Goal: Complete application form

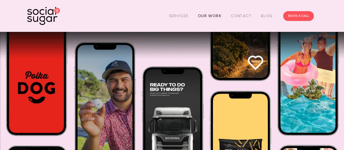
click at [202, 15] on link "Our Work" at bounding box center [209, 16] width 23 height 8
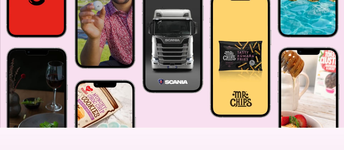
scroll to position [146, 0]
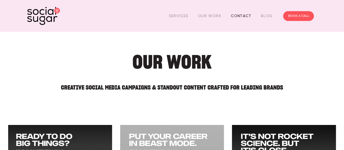
click at [241, 16] on link "Contact" at bounding box center [241, 16] width 20 height 8
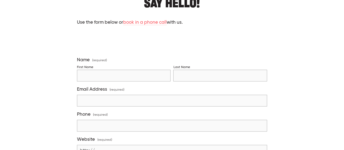
scroll to position [109, 0]
click at [105, 78] on input "First Name" at bounding box center [124, 76] width 94 height 12
type input "Savannah"
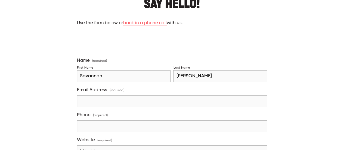
type input "Ericson"
click at [94, 106] on div "Name (required) First Name Savannah Last Name Ericson Email Address (required) …" at bounding box center [172, 141] width 190 height 167
click at [94, 105] on input "Email Address (required)" at bounding box center [172, 101] width 190 height 12
type input "savannahjeancollabs@gmail.com"
click at [107, 124] on input "Phone (required)" at bounding box center [172, 126] width 190 height 12
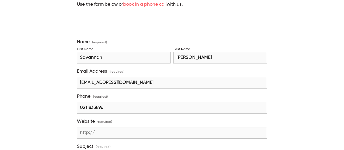
scroll to position [136, 0]
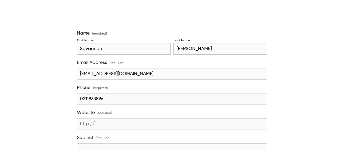
type input "0211833896"
click at [102, 119] on input "Website (required)" at bounding box center [172, 124] width 190 height 12
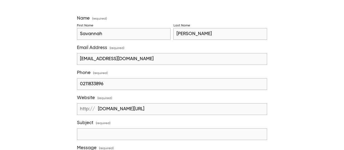
scroll to position [163, 0]
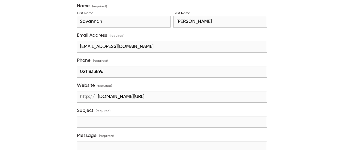
type input "instagram.com/savannahjeanfox"
click at [102, 119] on input "Subject (required)" at bounding box center [172, 122] width 190 height 12
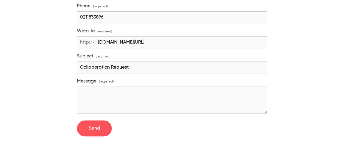
type input "Collaboration Request"
click at [106, 89] on textarea "Message (required)" at bounding box center [172, 100] width 190 height 27
paste textarea "My name is Savannah, I am based in Auckland and am currently a full time conten…"
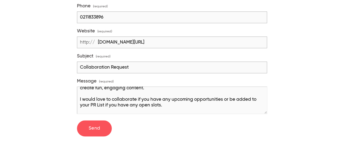
scroll to position [17, 0]
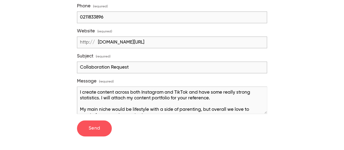
drag, startPoint x: 211, startPoint y: 95, endPoint x: 105, endPoint y: 96, distance: 106.4
click at [105, 96] on textarea "My name is Savannah, I am based in Auckland and am currently a full time conten…" at bounding box center [172, 100] width 190 height 27
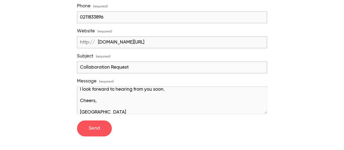
scroll to position [74, 0]
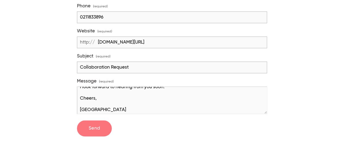
type textarea "My name is Savannah, I am based in Auckland and am currently a full time conten…"
click at [98, 120] on button "Send Send" at bounding box center [94, 128] width 35 height 16
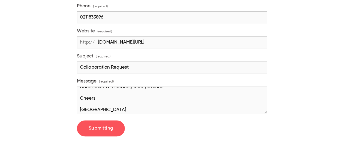
scroll to position [97, 0]
